Goal: Communication & Community: Answer question/provide support

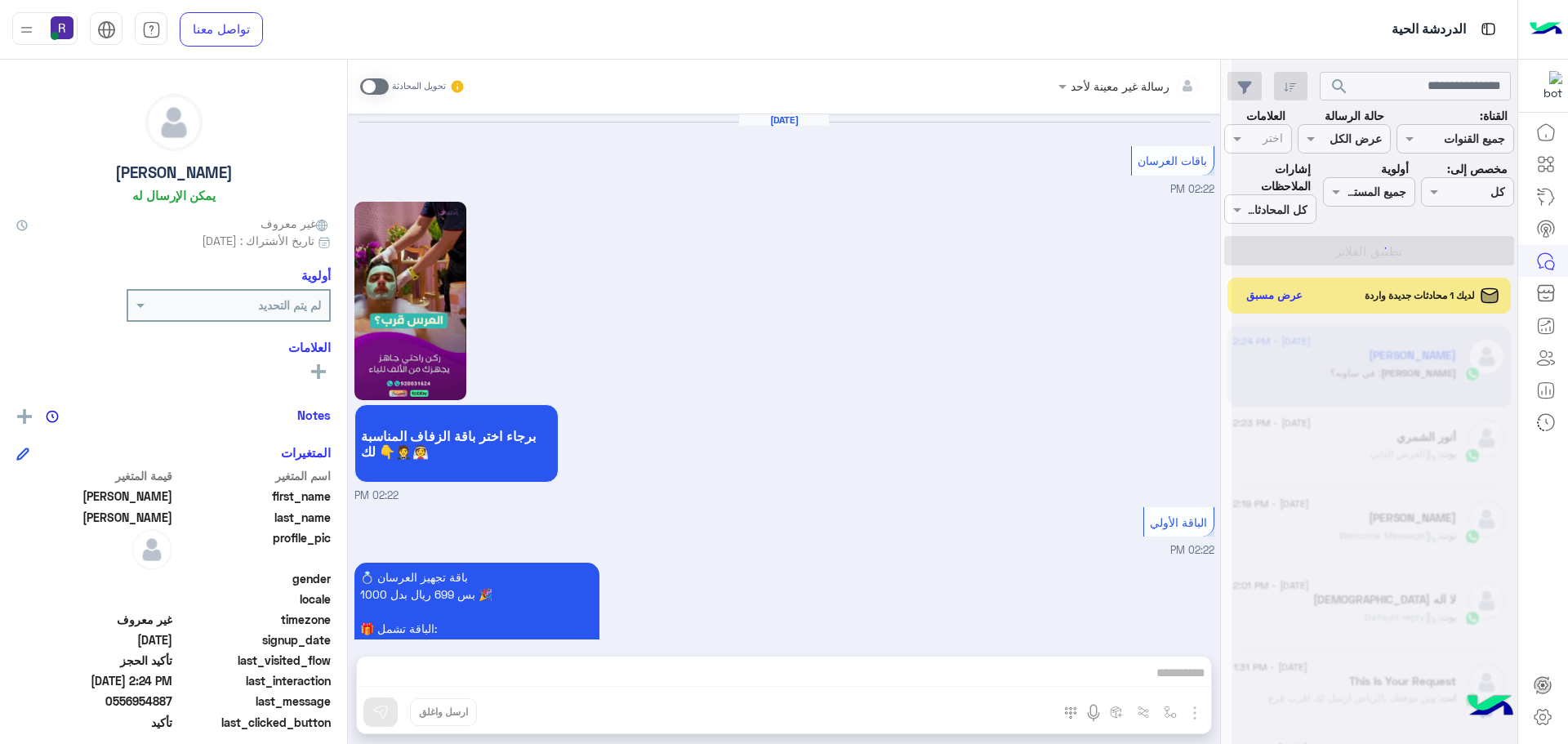
scroll to position [1474, 0]
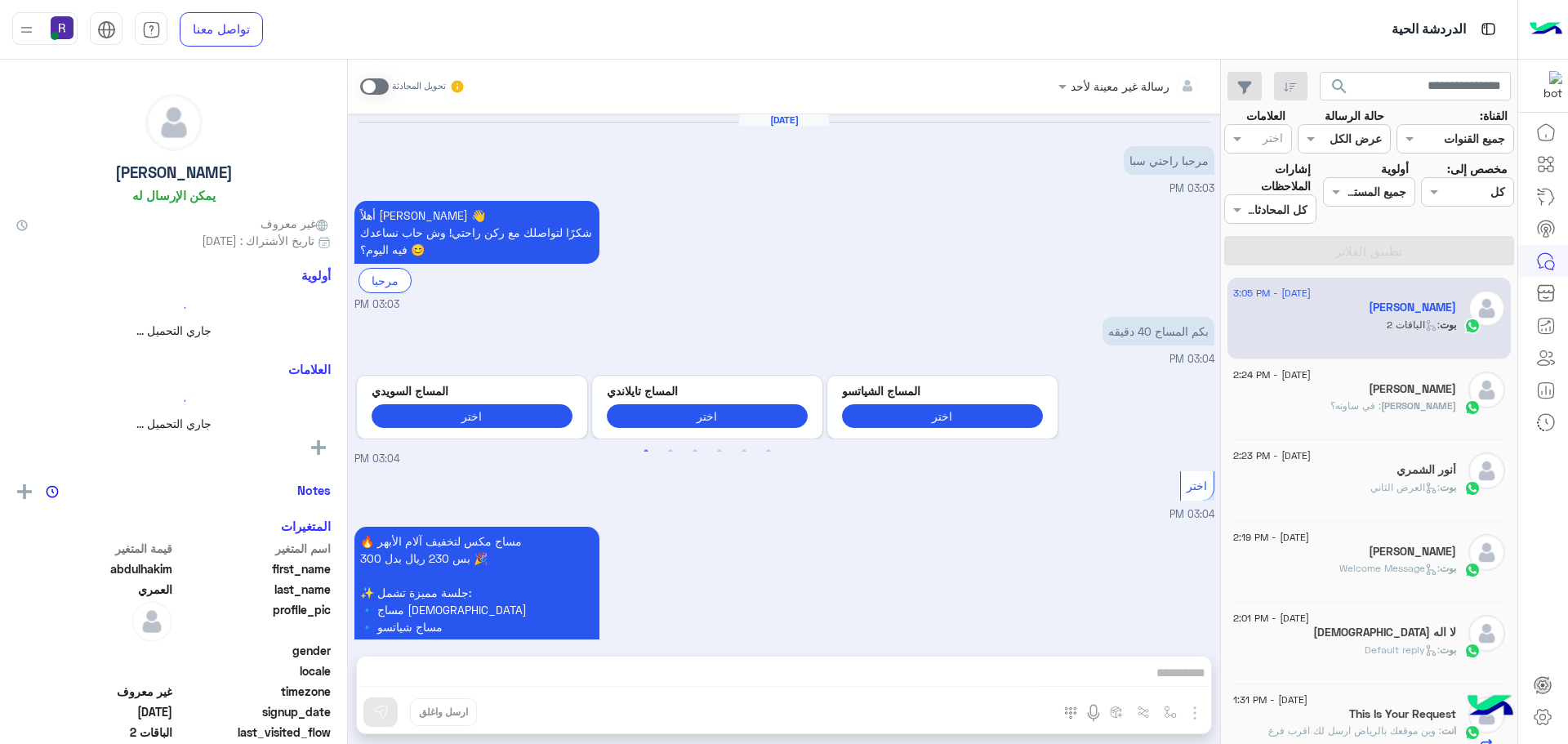
scroll to position [860, 0]
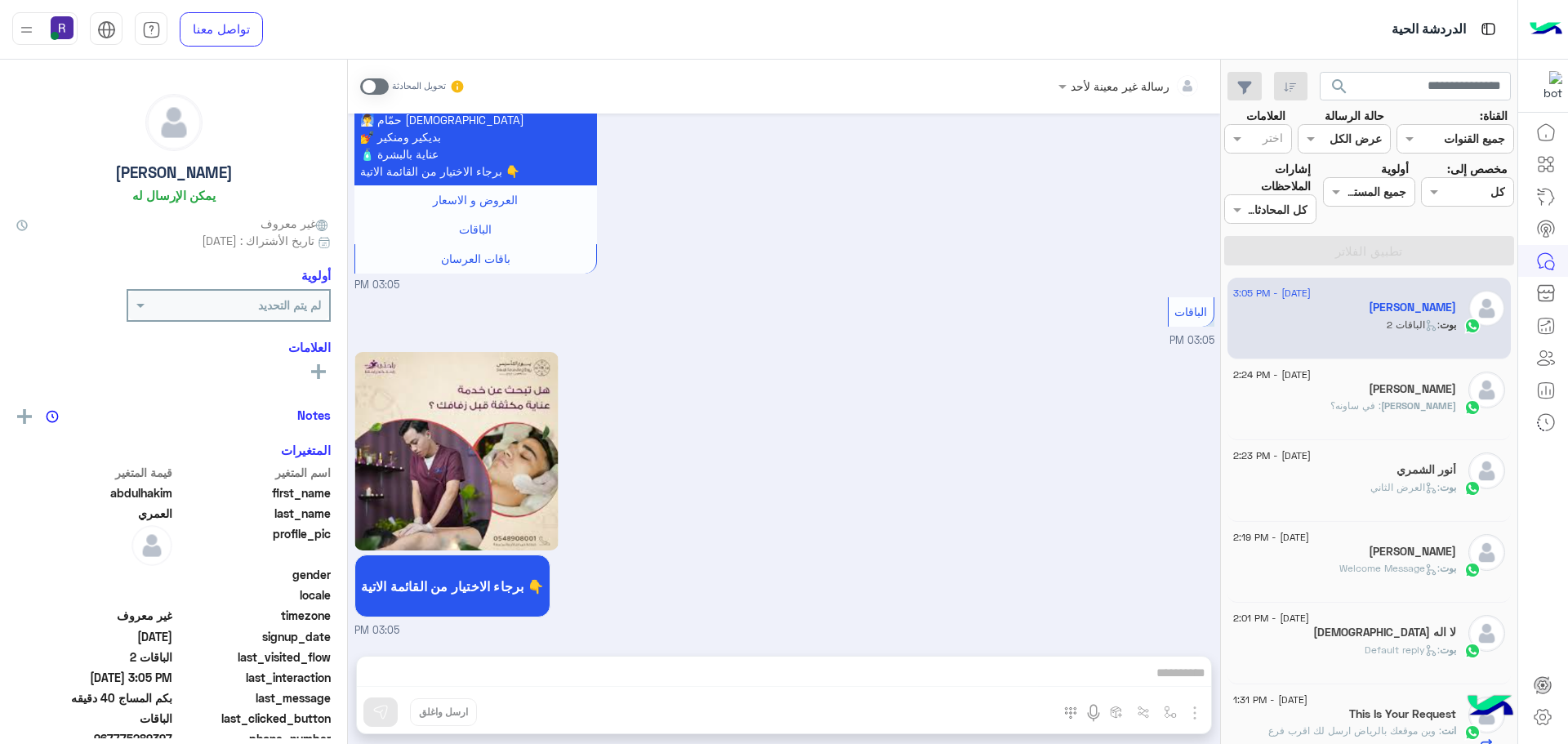
click at [1325, 405] on div "[PERSON_NAME] : في ساونه؟" at bounding box center [1345, 413] width 223 height 28
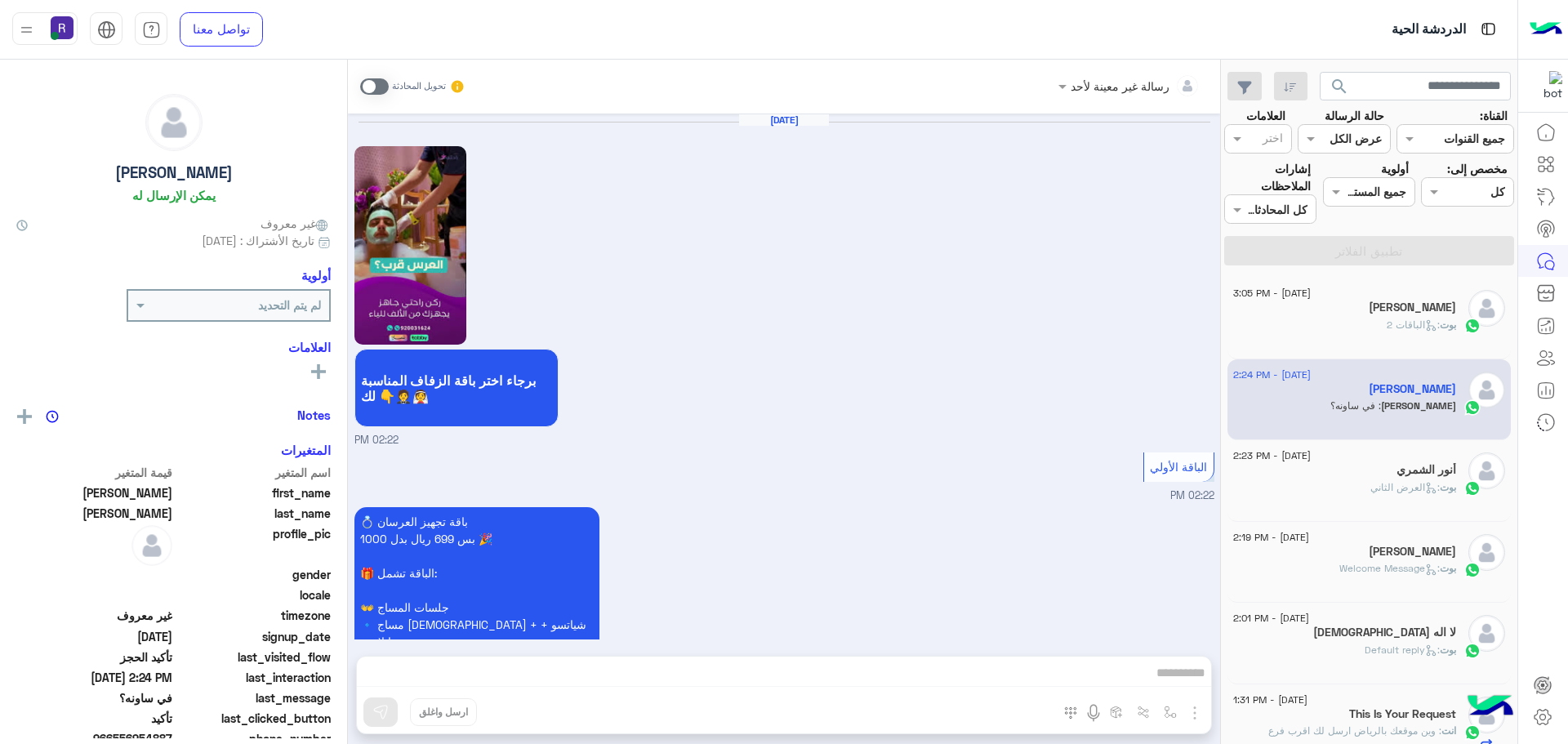
scroll to position [1418, 0]
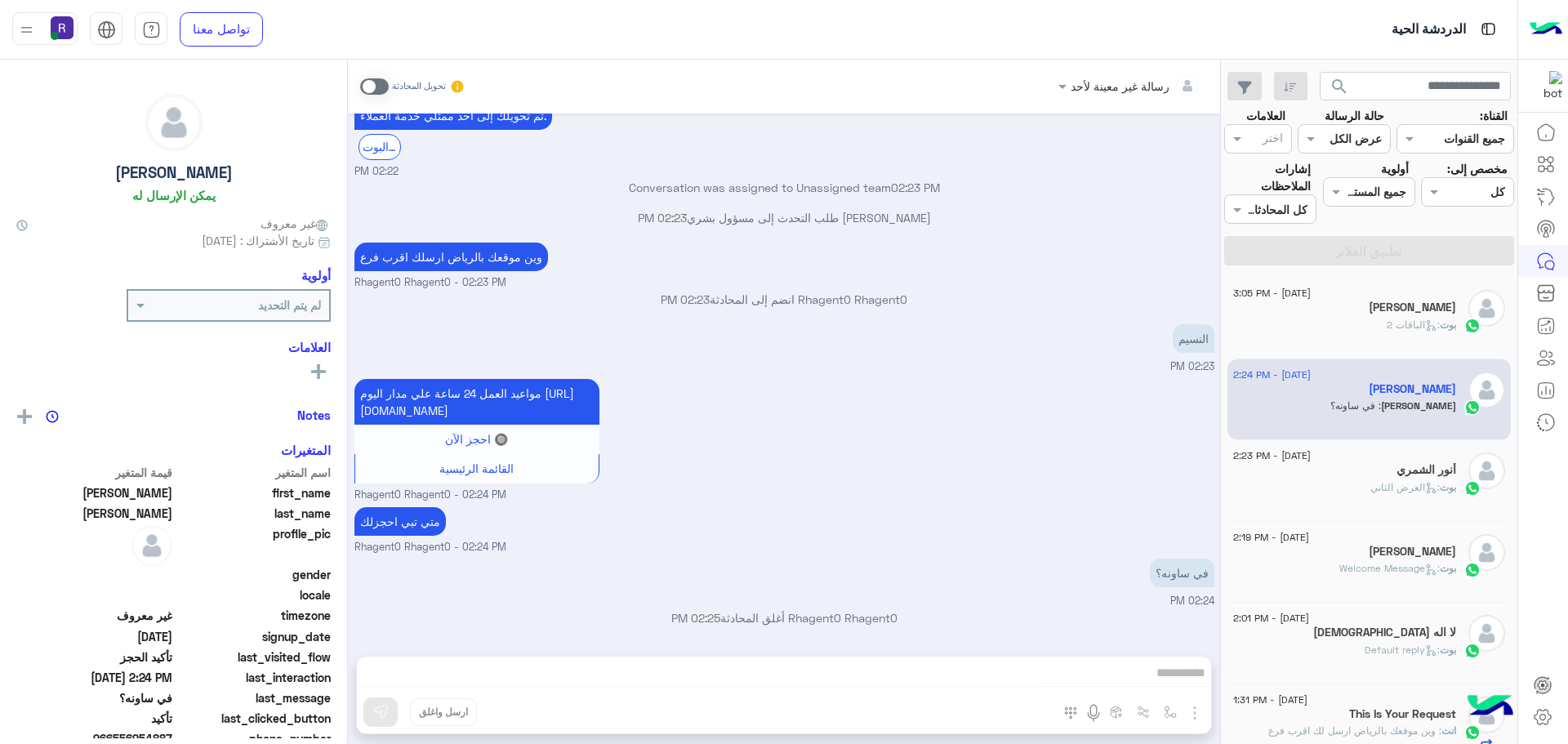
click at [1326, 468] on div "أنور الشمري" at bounding box center [1345, 471] width 223 height 17
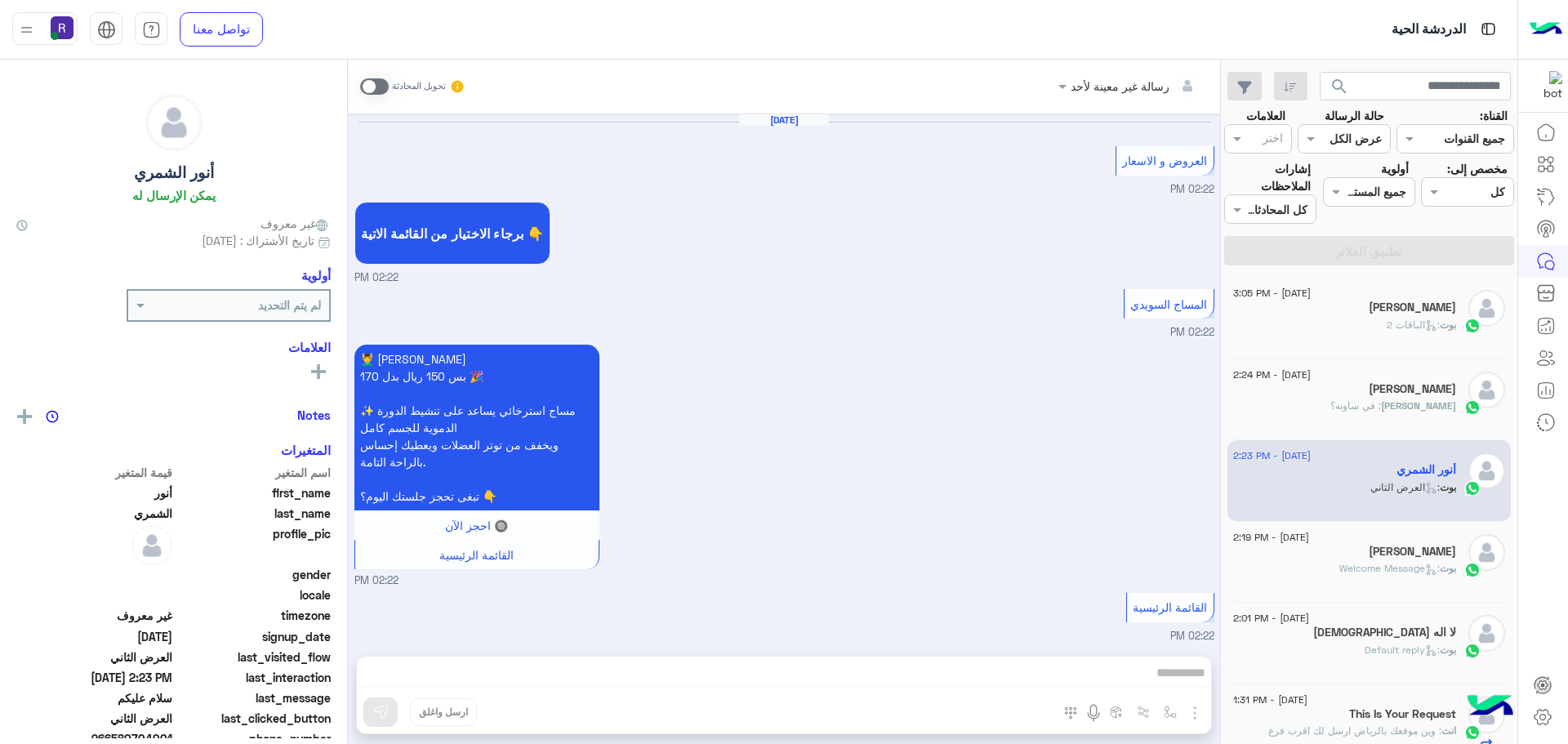
scroll to position [2577, 0]
